Goal: Navigation & Orientation: Find specific page/section

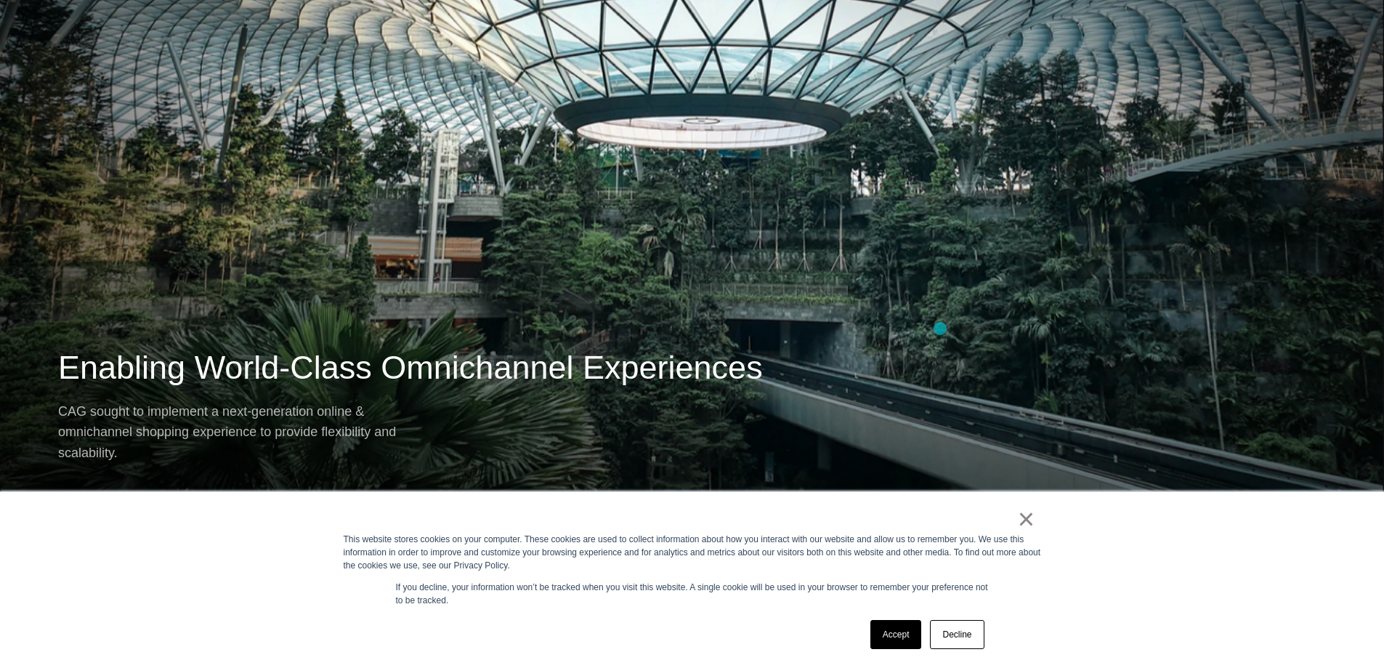
scroll to position [944, 0]
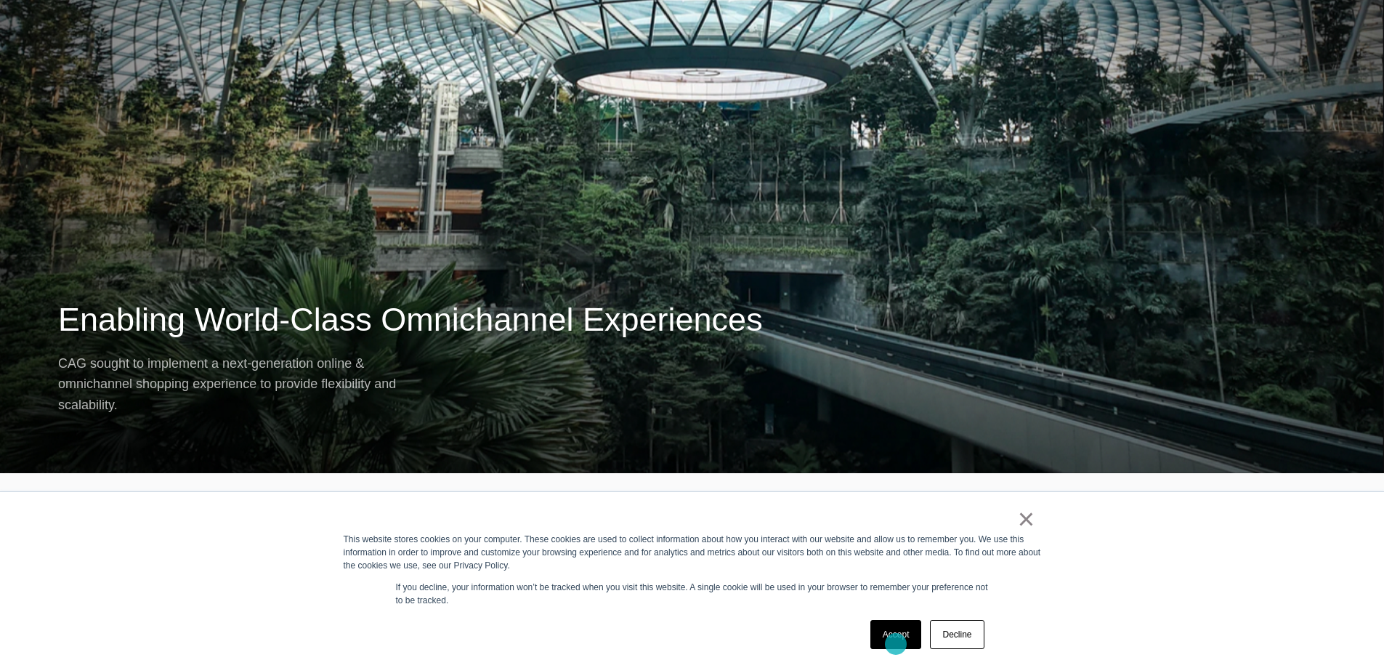
click at [899, 642] on link "Accept" at bounding box center [896, 634] width 52 height 29
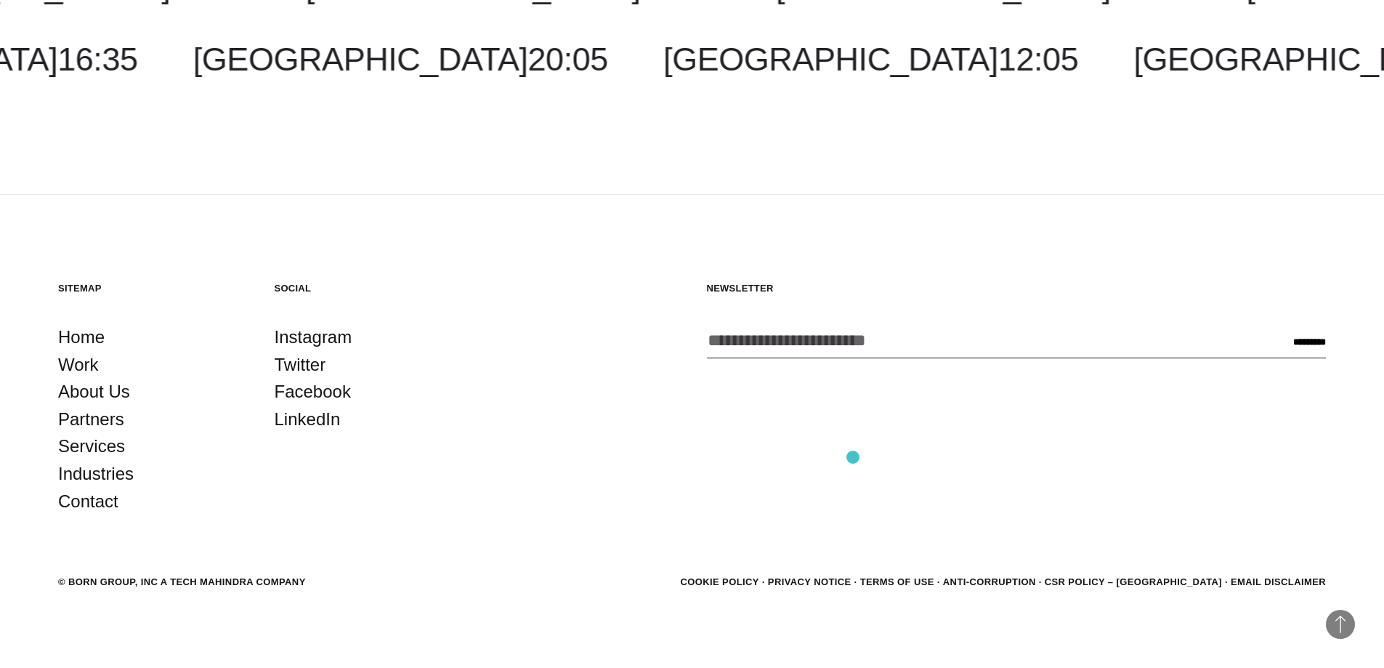
scroll to position [2041, 0]
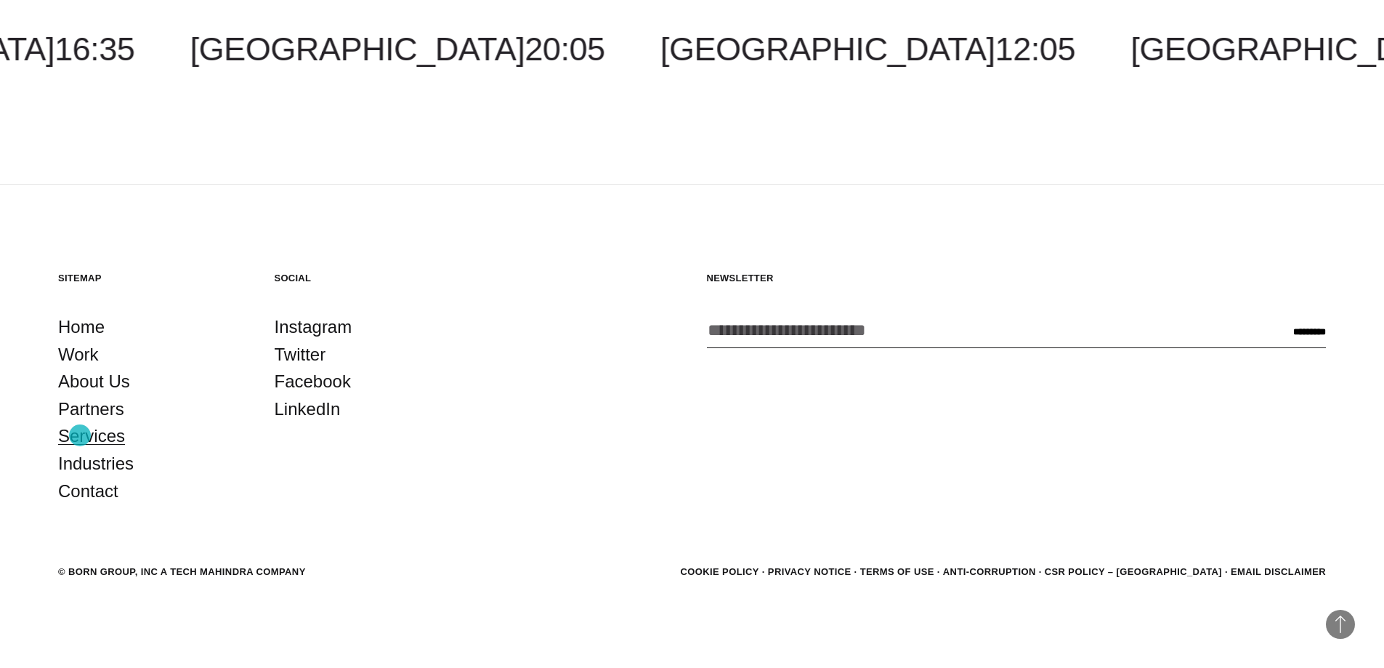
click at [80, 435] on link "Services" at bounding box center [91, 436] width 67 height 28
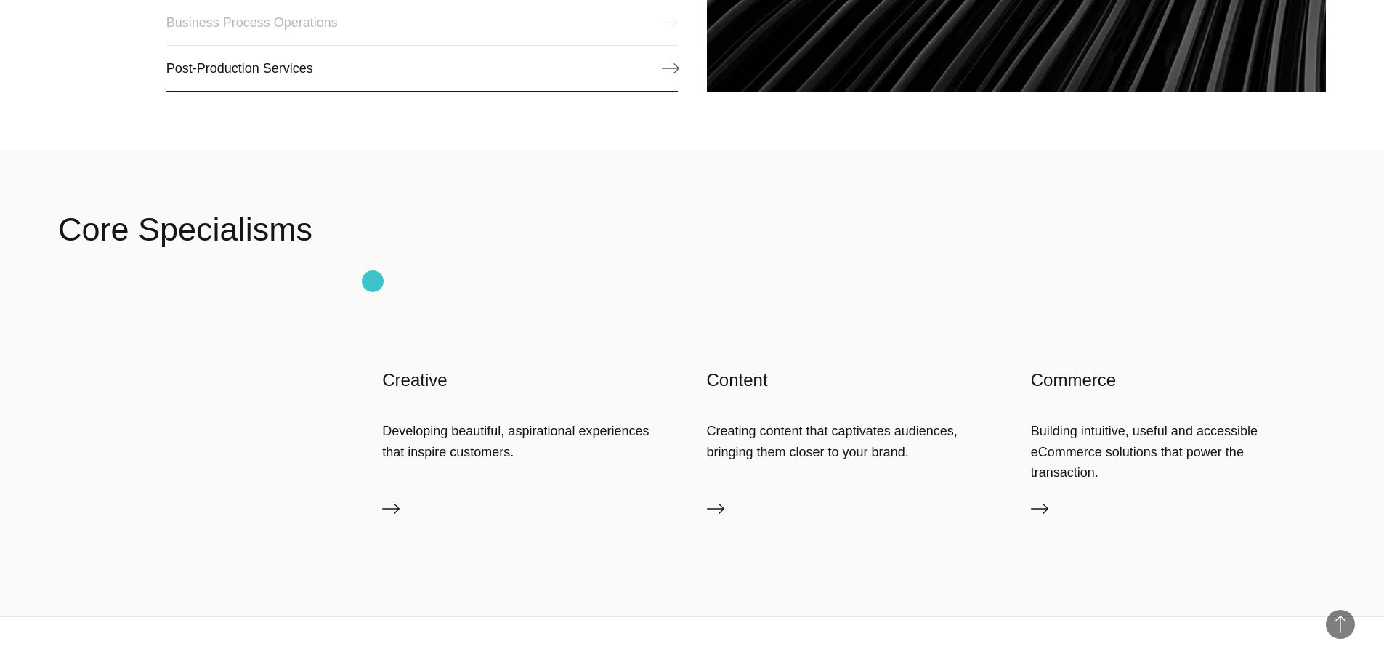
scroll to position [2325, 0]
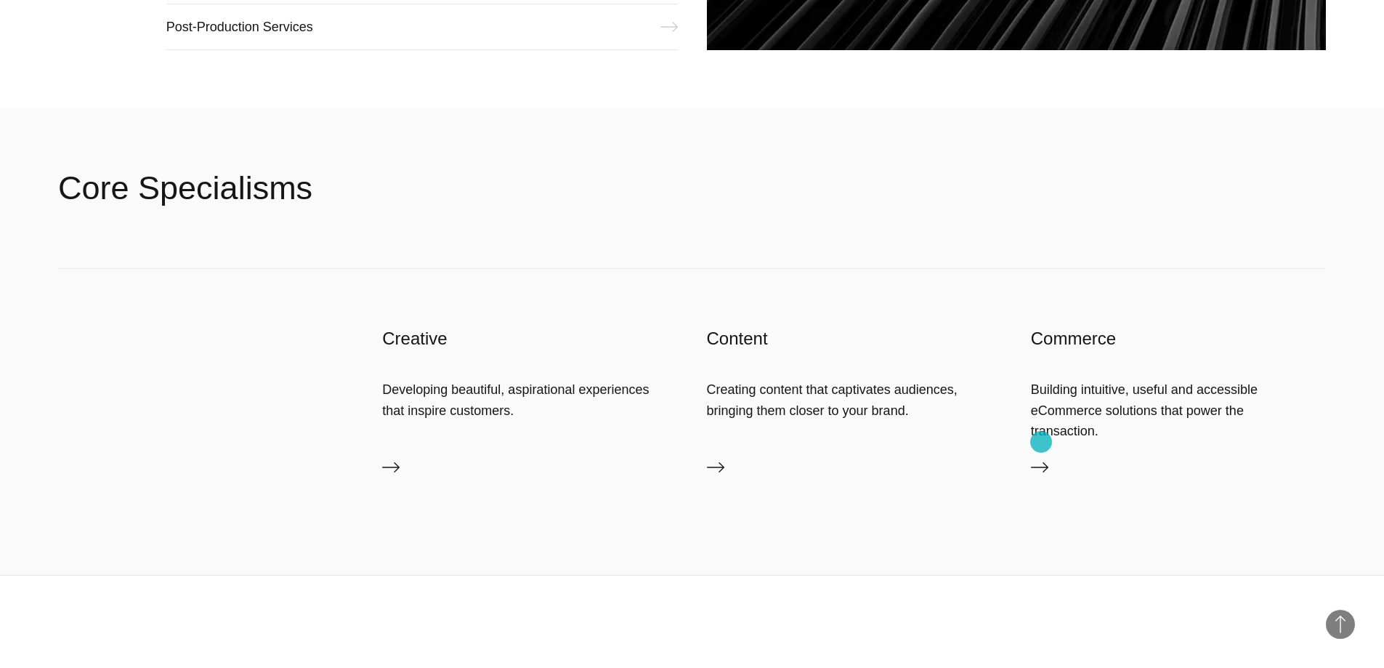
click at [1042, 458] on icon at bounding box center [1039, 466] width 17 height 17
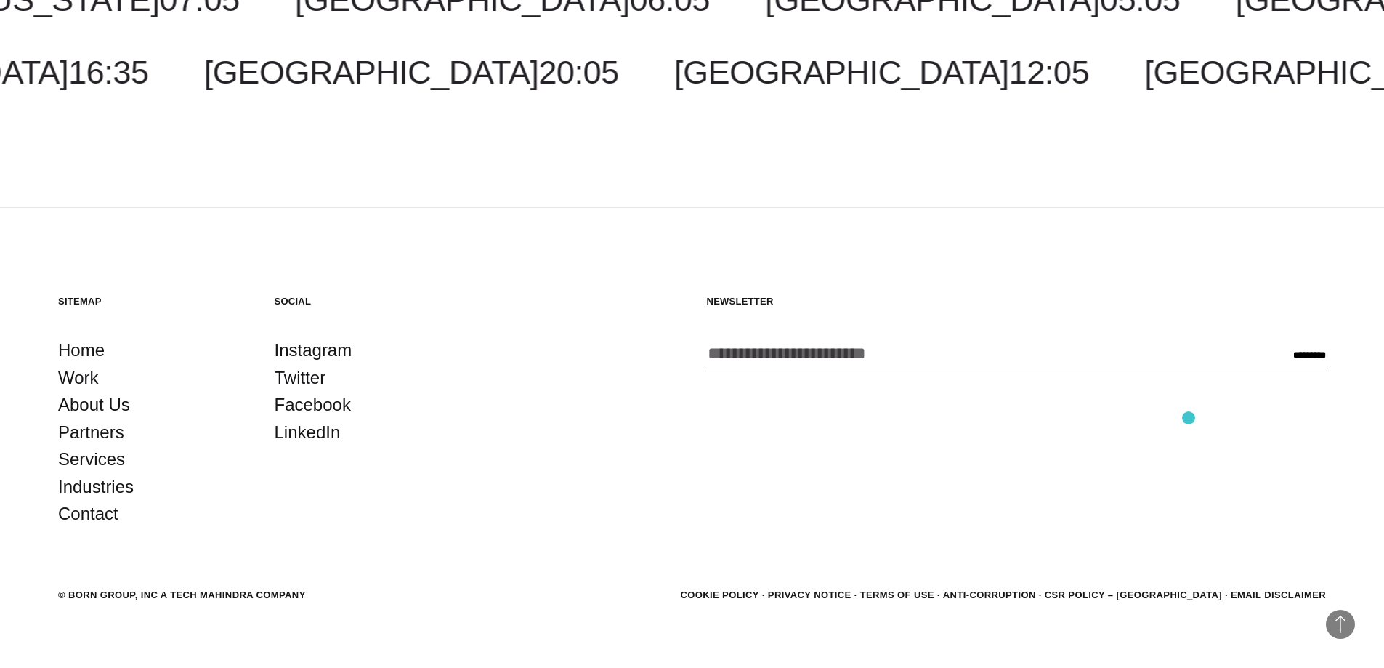
scroll to position [2093, 0]
